Goal: Find specific page/section

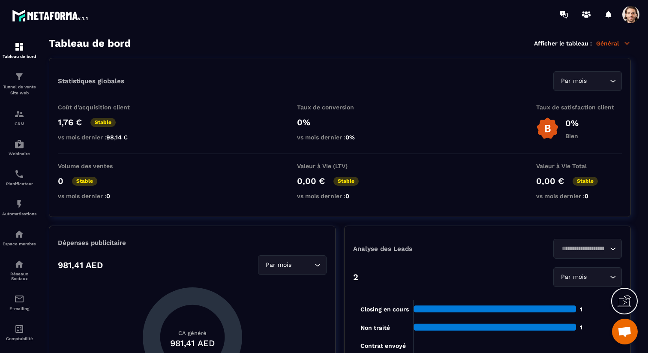
click at [347, 40] on div "Tableau de bord Afficher le tableau : Général" at bounding box center [340, 43] width 582 height 12
click at [23, 83] on div "Tunnel de vente Site web" at bounding box center [19, 84] width 34 height 24
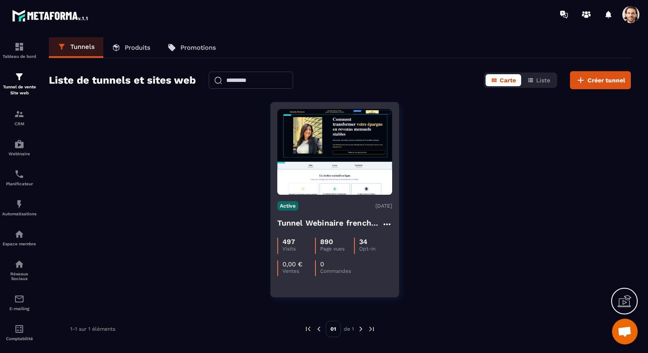
click at [292, 222] on h4 "Tunnel Webinaire frenchy partners" at bounding box center [329, 223] width 105 height 12
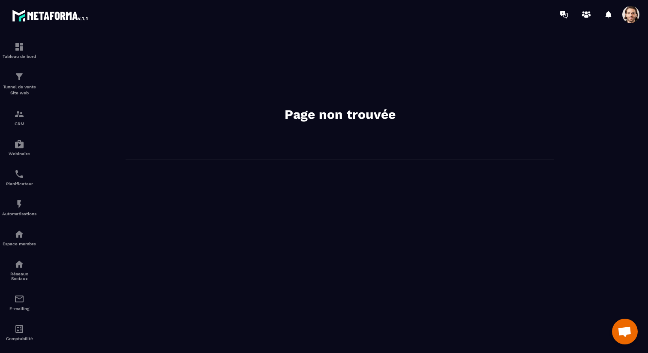
click at [630, 13] on span at bounding box center [631, 14] width 17 height 17
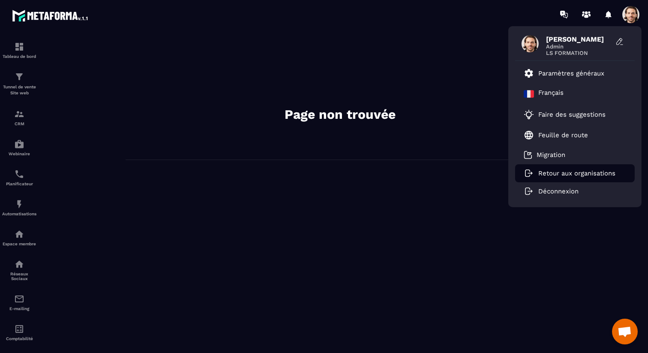
click at [551, 169] on p "Retour aux organisations" at bounding box center [577, 173] width 77 height 8
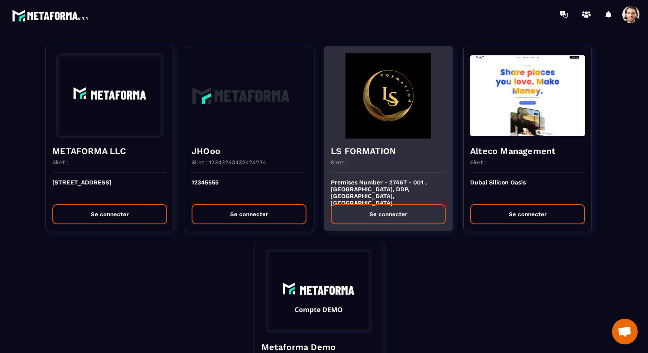
click at [393, 156] on h4 "LS FORMATION" at bounding box center [388, 151] width 115 height 12
